Goal: Transaction & Acquisition: Purchase product/service

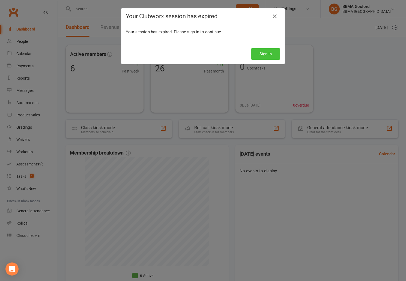
click at [258, 53] on button "Sign In" at bounding box center [265, 53] width 29 height 11
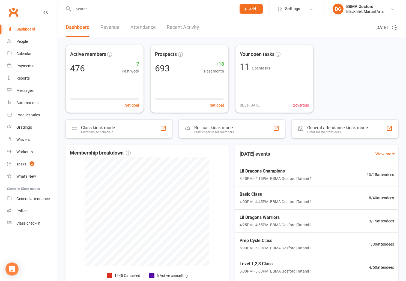
click at [97, 8] on input "text" at bounding box center [152, 9] width 161 height 8
click at [29, 114] on div "Product Sales" at bounding box center [27, 115] width 23 height 4
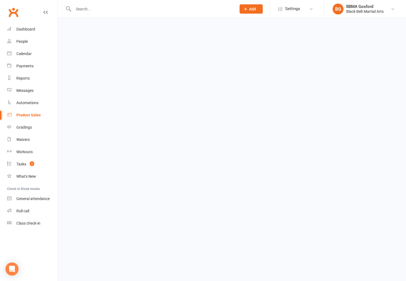
select select "100"
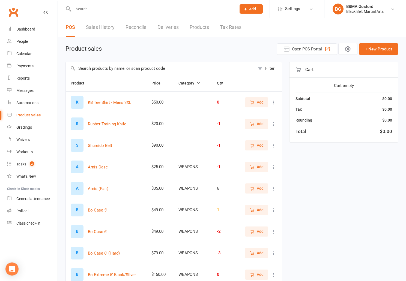
click at [118, 71] on input "text" at bounding box center [160, 68] width 189 height 13
type input "h"
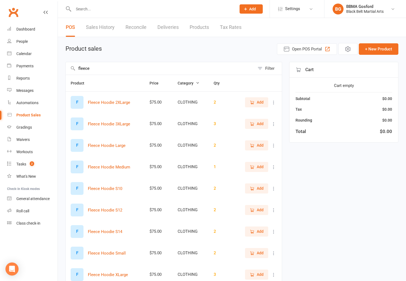
type input "fleece"
click at [257, 168] on span "Add" at bounding box center [257, 167] width 14 height 6
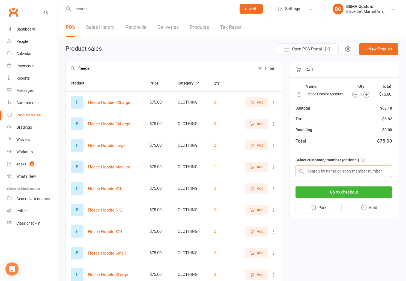
click at [334, 172] on input "text" at bounding box center [344, 171] width 97 height 11
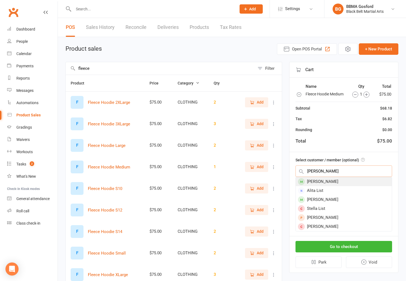
type input "[PERSON_NAME]"
click at [324, 183] on div "[PERSON_NAME]" at bounding box center [344, 181] width 96 height 9
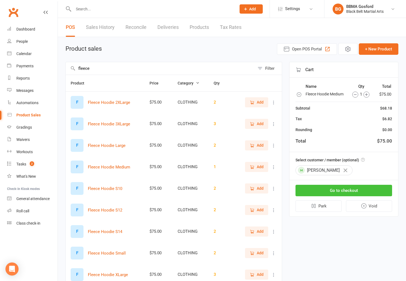
click at [353, 193] on button "Go to checkout" at bounding box center [344, 190] width 97 height 11
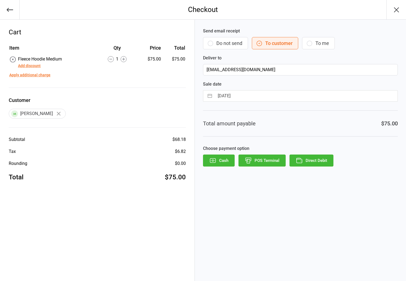
click at [271, 162] on button "POS Terminal" at bounding box center [262, 161] width 47 height 12
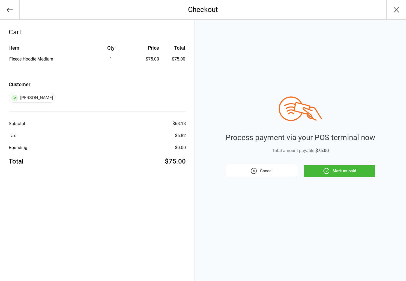
click at [344, 174] on button "Mark as paid" at bounding box center [340, 171] width 72 height 12
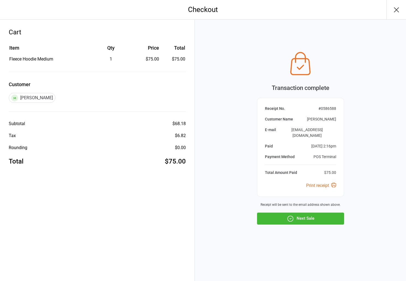
click at [311, 216] on button "Next Sale" at bounding box center [300, 219] width 87 height 12
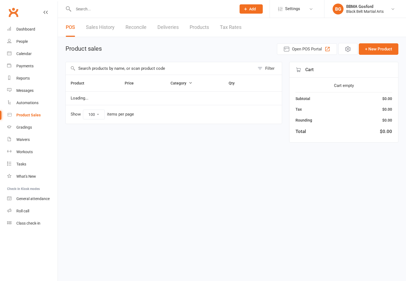
select select "100"
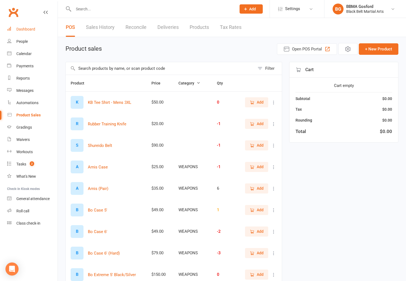
click at [28, 29] on div "Dashboard" at bounding box center [25, 29] width 19 height 4
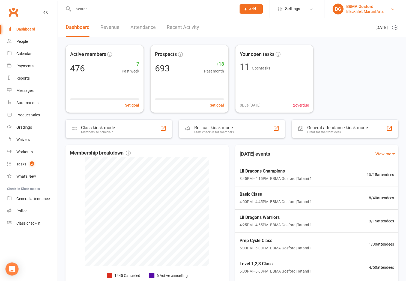
click at [368, 8] on div "BBMA Gosford" at bounding box center [364, 6] width 37 height 5
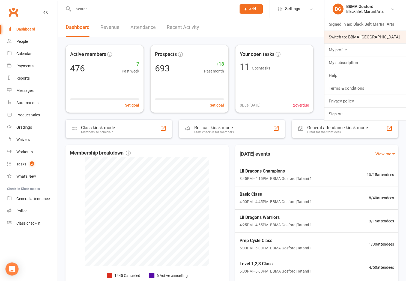
click at [352, 39] on link "Switch to: BBMA [GEOGRAPHIC_DATA]" at bounding box center [366, 37] width 82 height 13
